Goal: Information Seeking & Learning: Learn about a topic

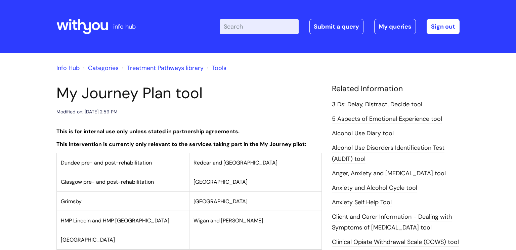
click at [247, 29] on input "Enter your search term here..." at bounding box center [259, 26] width 79 height 15
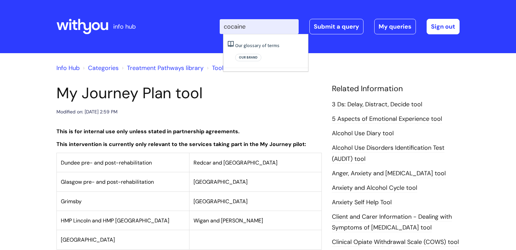
type input "cocaine"
click button "Search" at bounding box center [0, 0] width 0 height 0
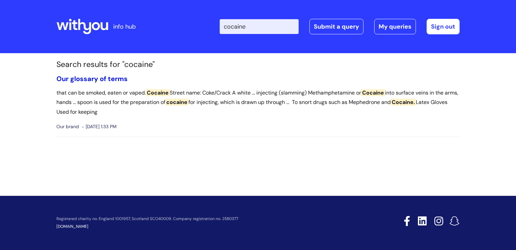
click at [105, 77] on link "Our glossary of terms" at bounding box center [91, 78] width 71 height 9
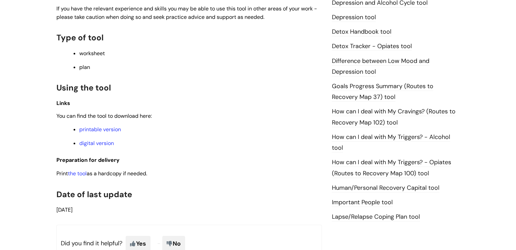
scroll to position [392, 0]
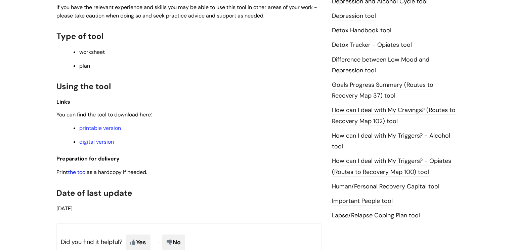
click at [77, 175] on link "the tool" at bounding box center [77, 171] width 19 height 7
